Goal: Navigation & Orientation: Understand site structure

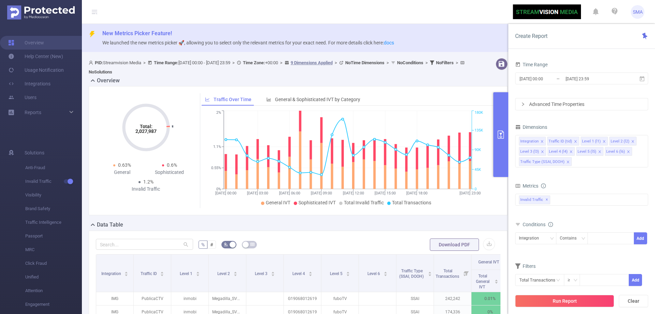
click at [488, 28] on div "New Metrics Picker Feature! We launched the new metrics picker 🚀, allowing you …" at bounding box center [368, 38] width 573 height 28
click at [493, 31] on span "New Metrics Picker Feature!" at bounding box center [375, 33] width 547 height 8
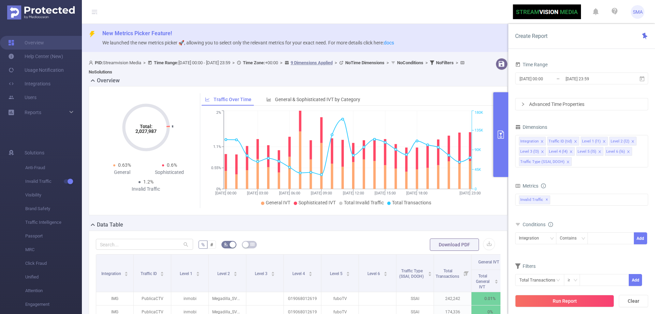
click at [483, 36] on span "New Metrics Picker Feature!" at bounding box center [375, 33] width 547 height 8
click at [304, 20] on header "SMA" at bounding box center [327, 12] width 655 height 24
click at [412, 20] on header "SMA" at bounding box center [327, 12] width 655 height 24
